Goal: Use online tool/utility: Utilize a website feature to perform a specific function

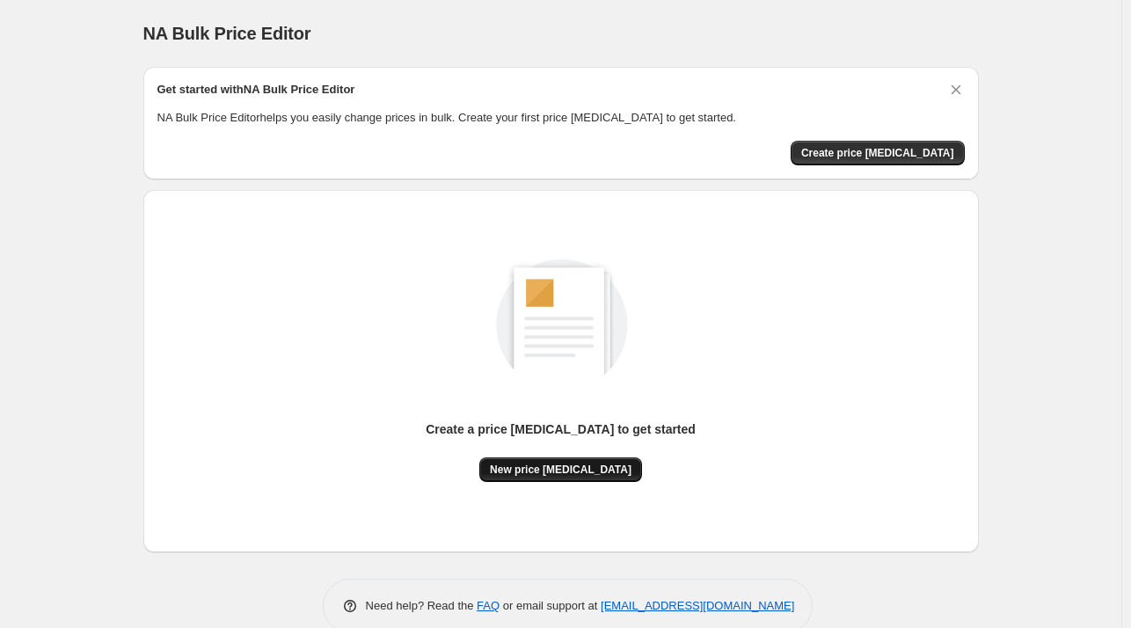
click at [564, 472] on span "New price [MEDICAL_DATA]" at bounding box center [561, 470] width 142 height 14
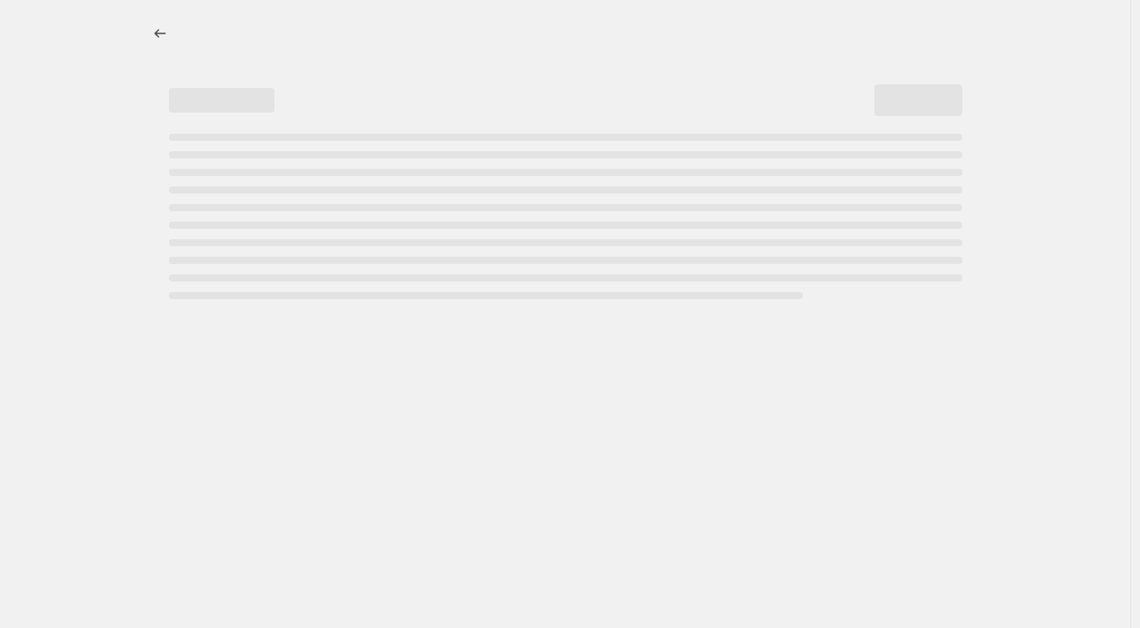
select select "percentage"
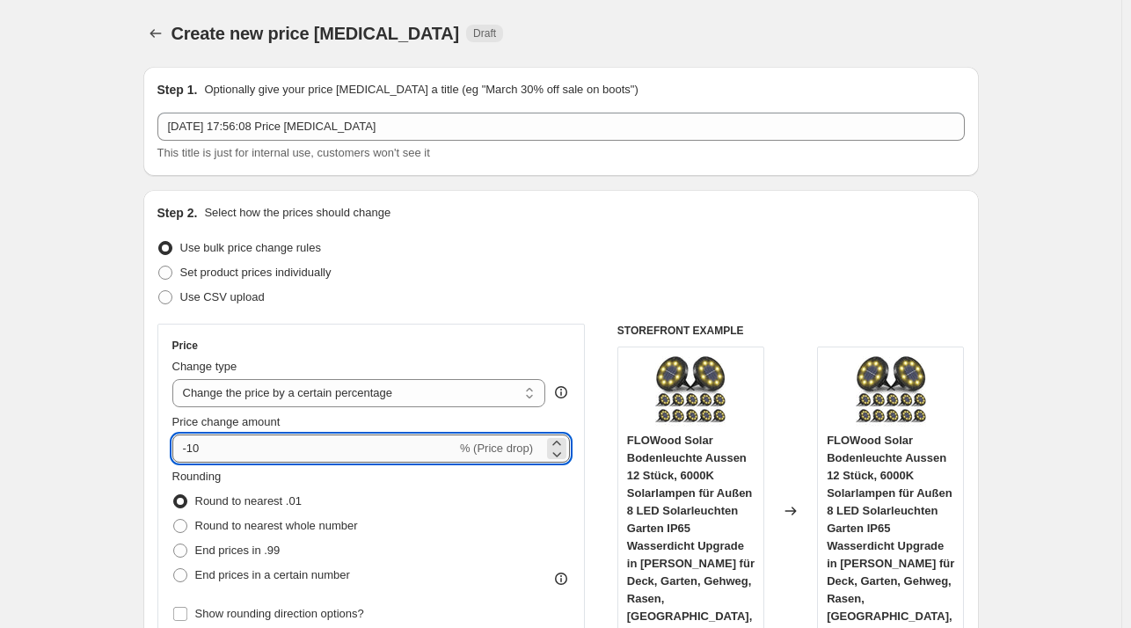
click at [336, 441] on input "-10" at bounding box center [314, 448] width 284 height 28
type input "-1"
type input "-29"
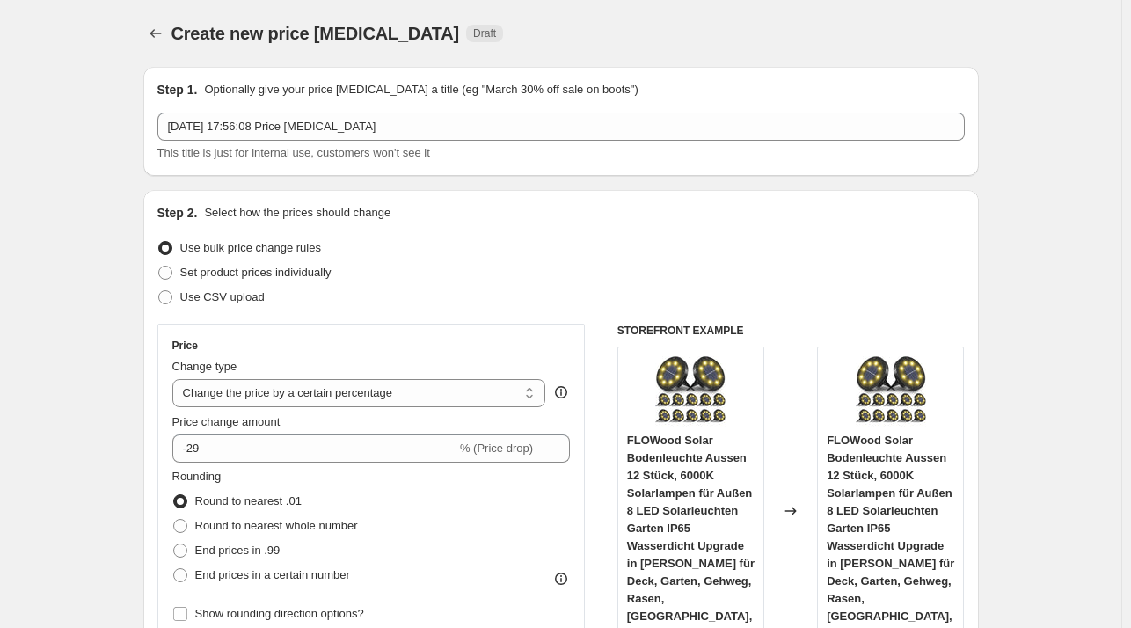
scroll to position [1280, 0]
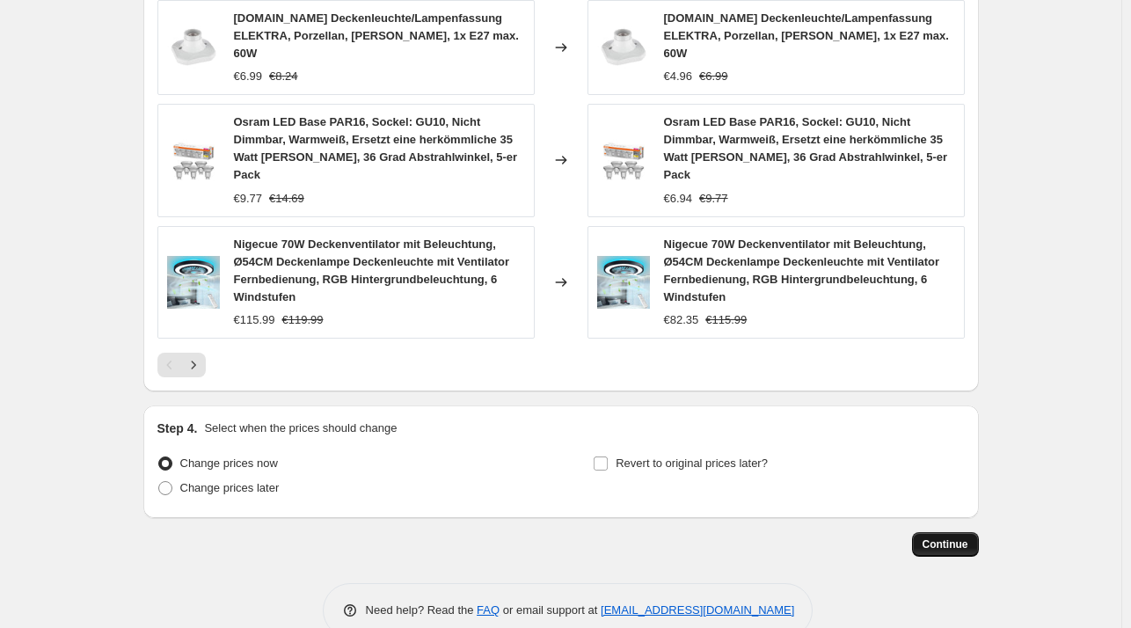
click at [976, 532] on button "Continue" at bounding box center [945, 544] width 67 height 25
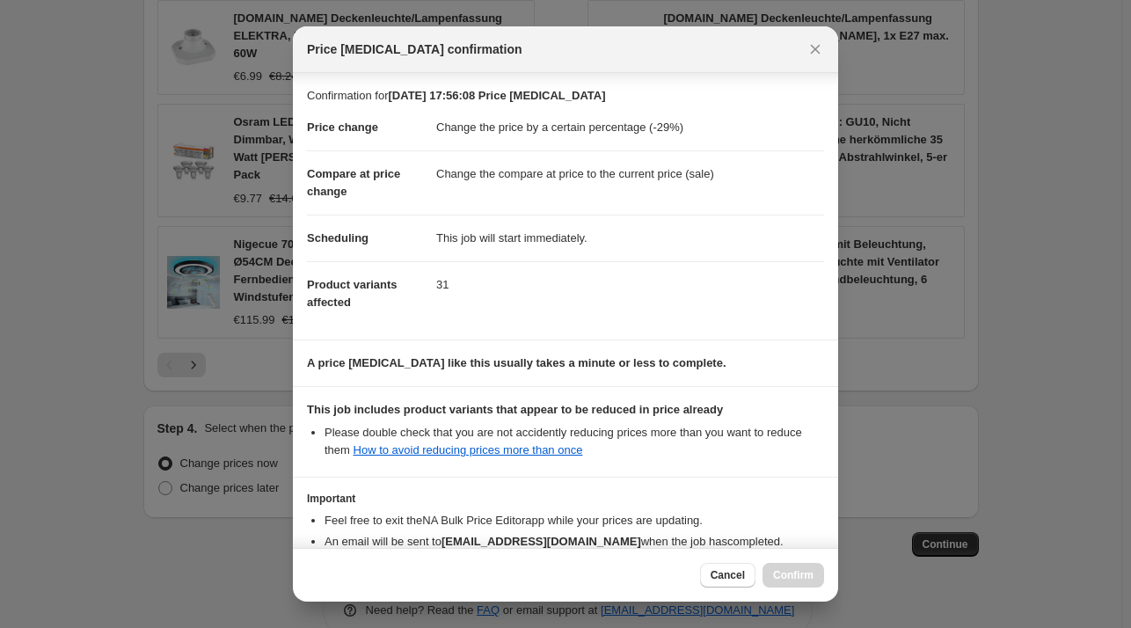
scroll to position [111, 0]
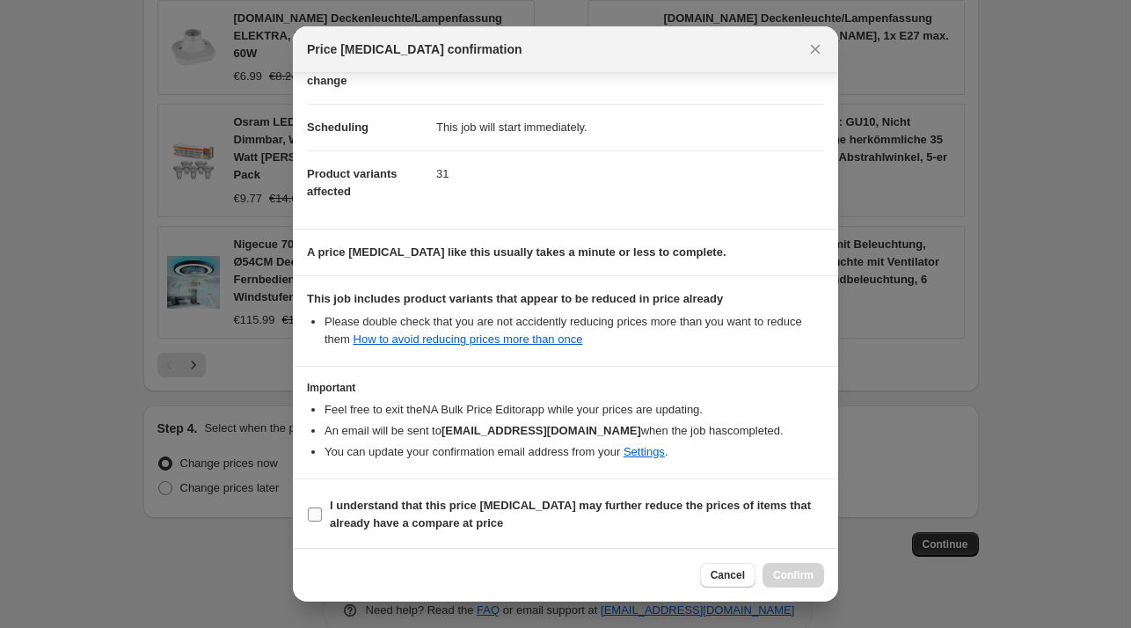
click at [392, 499] on b "I understand that this price [MEDICAL_DATA] may further reduce the prices of it…" at bounding box center [570, 514] width 481 height 31
click at [322, 507] on input "I understand that this price [MEDICAL_DATA] may further reduce the prices of it…" at bounding box center [315, 514] width 14 height 14
checkbox input "true"
click at [784, 574] on span "Confirm" at bounding box center [793, 575] width 40 height 14
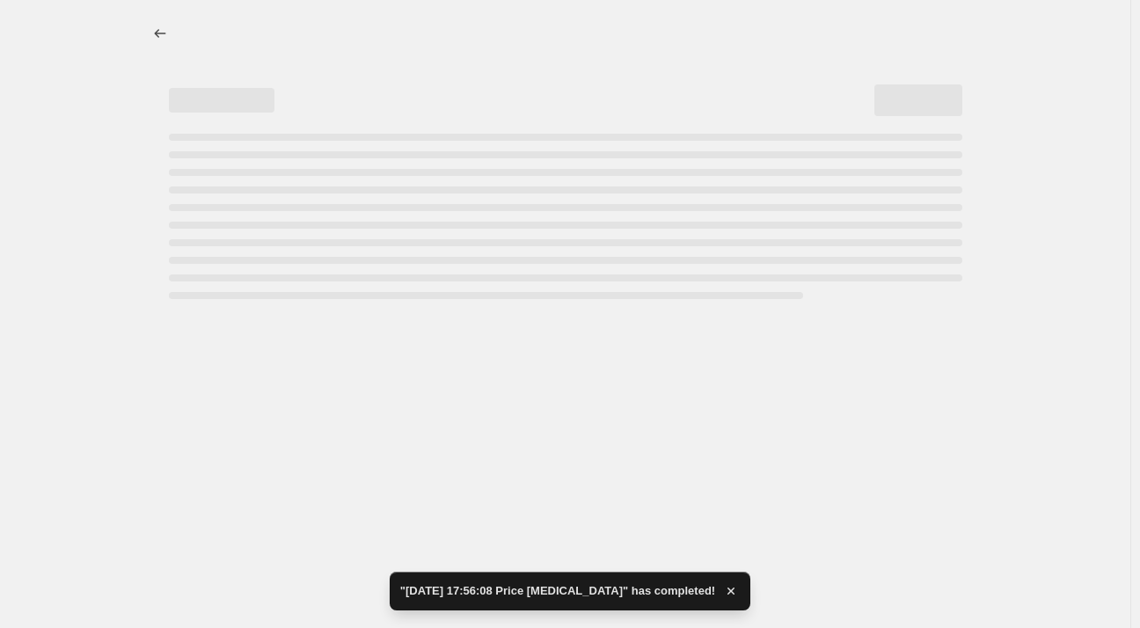
select select "percentage"
